Goal: Task Accomplishment & Management: Manage account settings

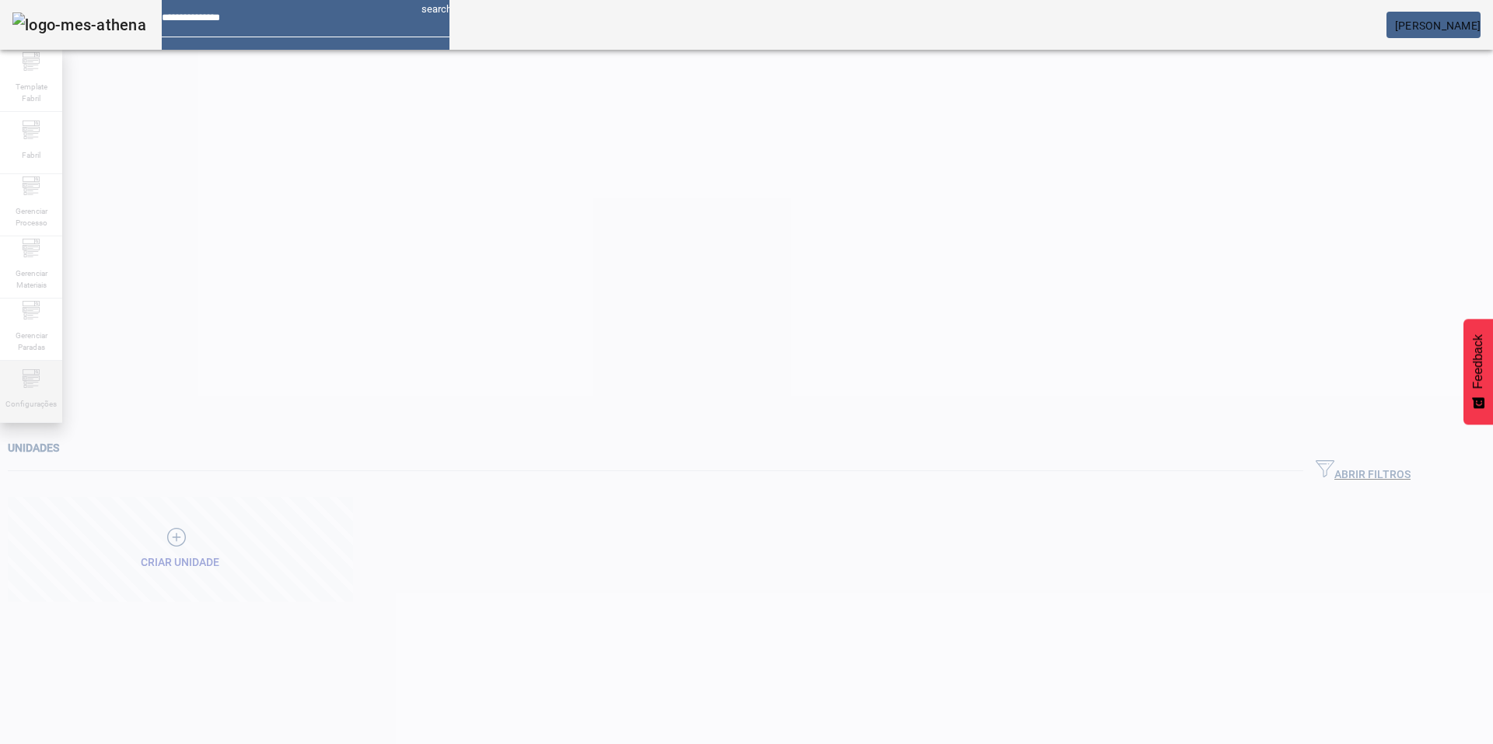
click at [32, 387] on icon at bounding box center [29, 386] width 5 height 1
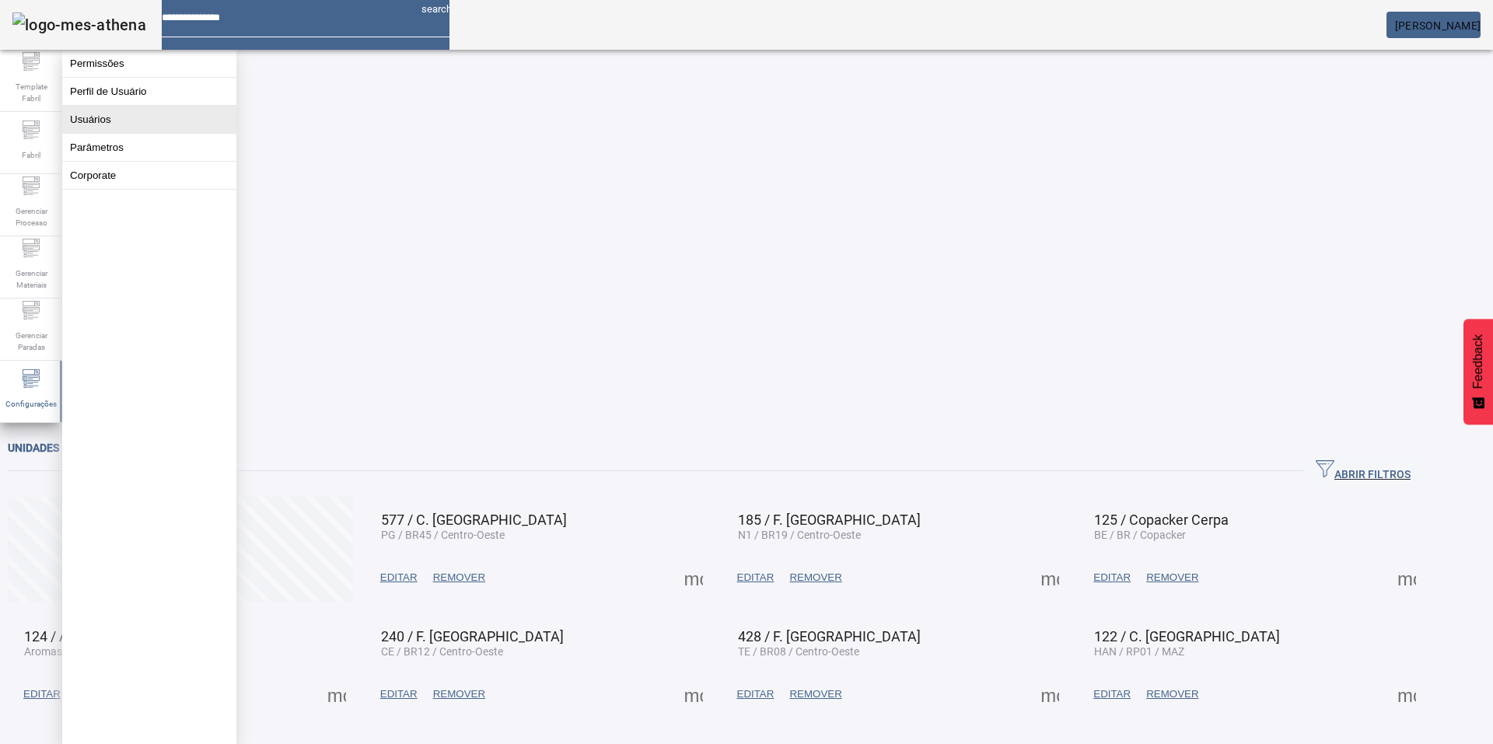
click at [142, 133] on button "Usuários" at bounding box center [149, 119] width 174 height 27
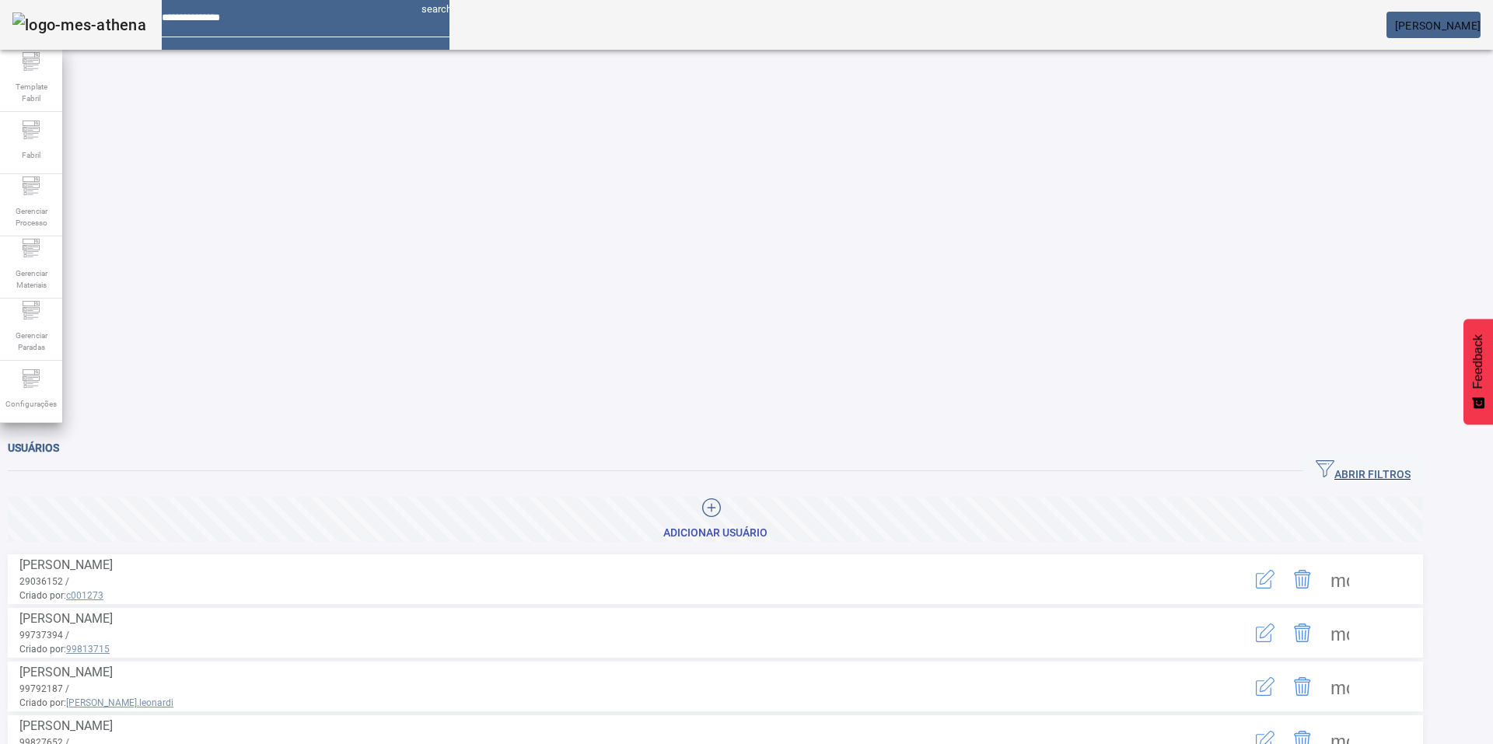
click at [1334, 460] on icon "button" at bounding box center [1325, 469] width 19 height 19
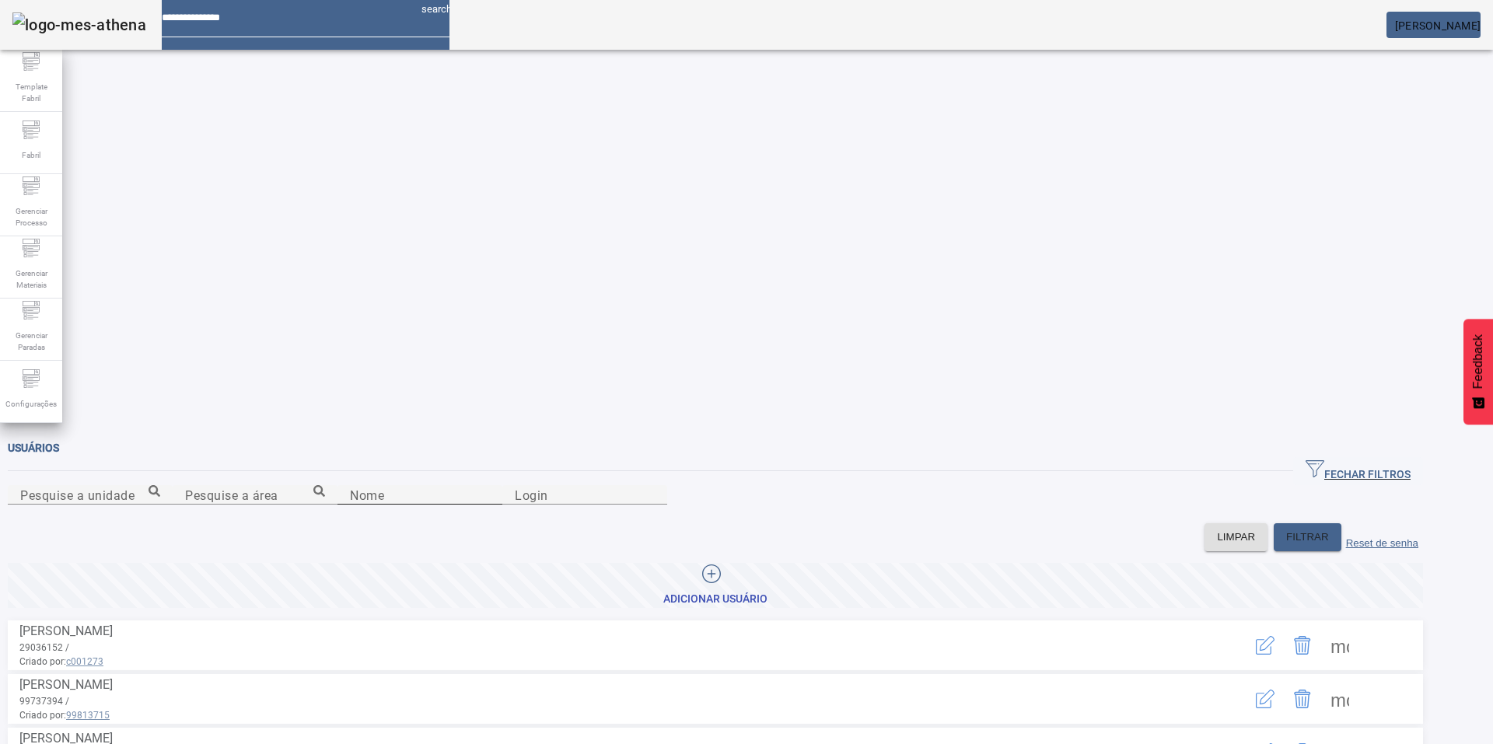
click at [420, 486] on input "Nome" at bounding box center [420, 495] width 140 height 19
type input "******"
click at [1329, 529] on span "FILTRAR" at bounding box center [1307, 537] width 43 height 16
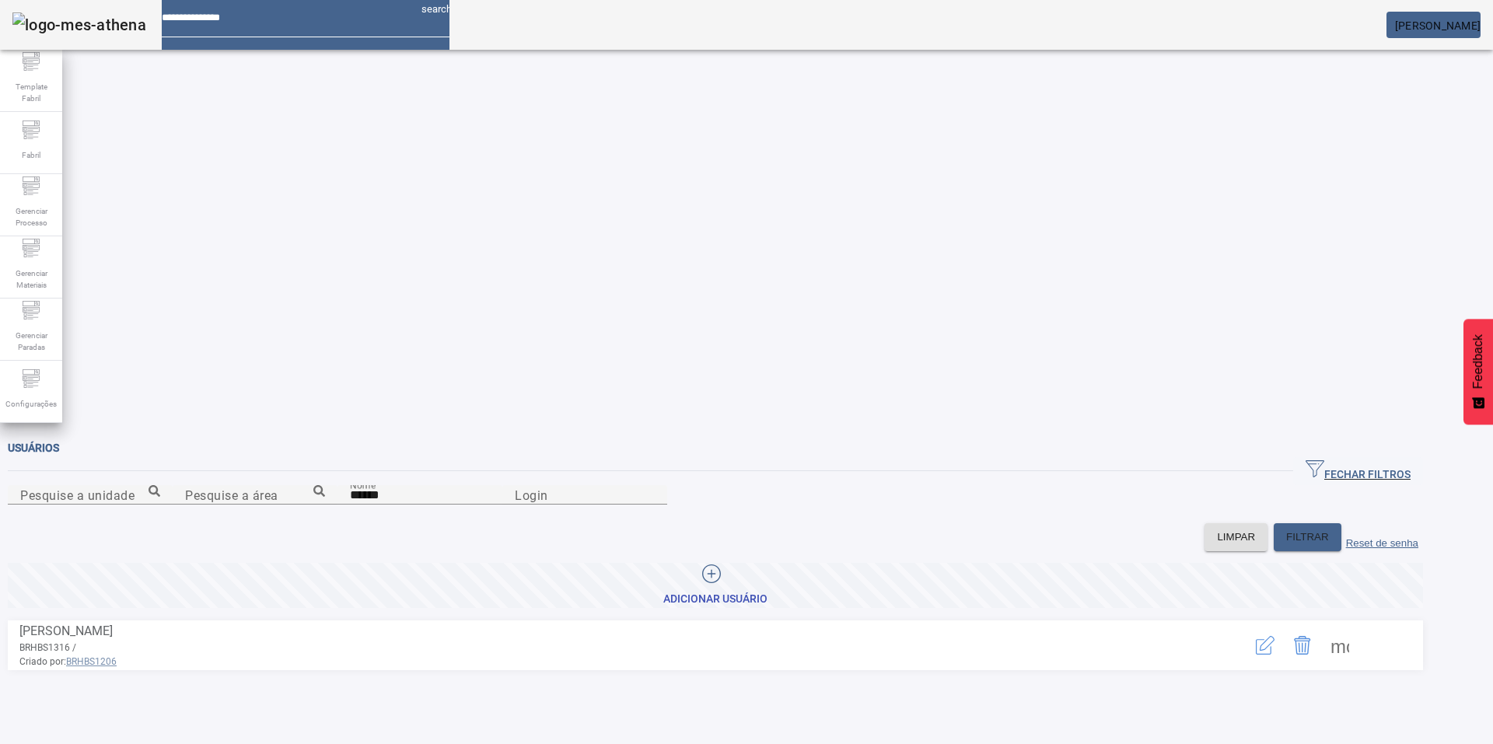
click at [1358, 627] on span at bounding box center [1339, 645] width 37 height 37
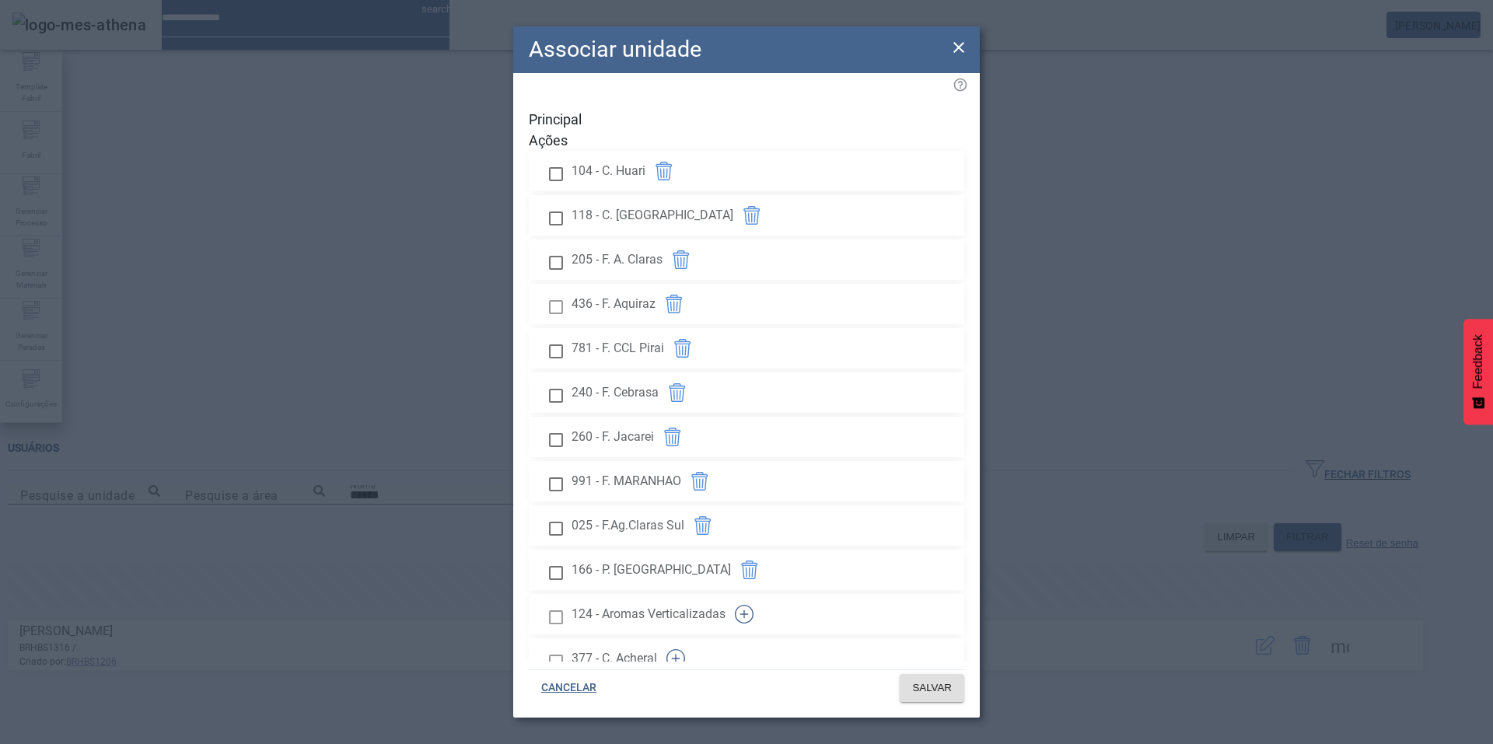
click at [753, 605] on icon "button" at bounding box center [744, 614] width 19 height 19
click at [931, 689] on span "SALVAR" at bounding box center [932, 688] width 40 height 16
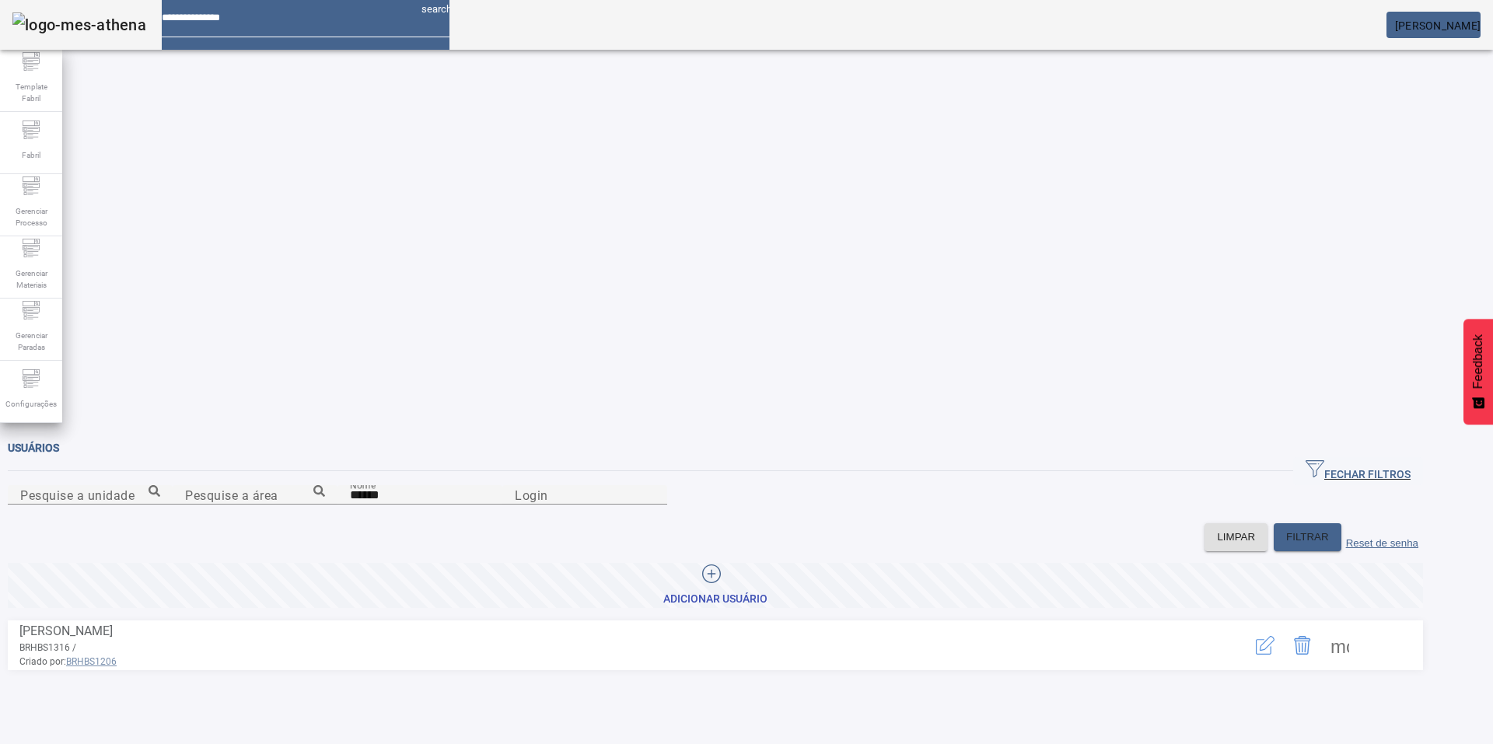
click at [1456, 35] on mat-card "[PERSON_NAME]" at bounding box center [1433, 25] width 94 height 26
click at [1478, 33] on mat-card "[PERSON_NAME]" at bounding box center [1433, 25] width 94 height 26
click at [1462, 30] on span "[PERSON_NAME]" at bounding box center [1438, 25] width 86 height 12
